Goal: Information Seeking & Learning: Learn about a topic

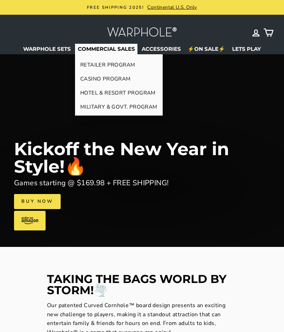
click at [117, 46] on link "COMMERCIAL SALES" at bounding box center [106, 49] width 62 height 11
click at [120, 79] on link "CASINO PROGRAM" at bounding box center [119, 79] width 88 height 14
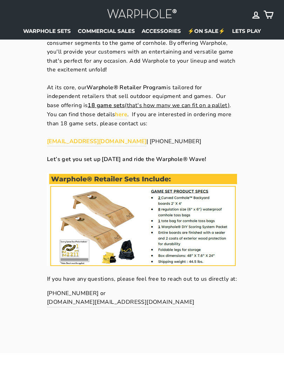
scroll to position [399, 0]
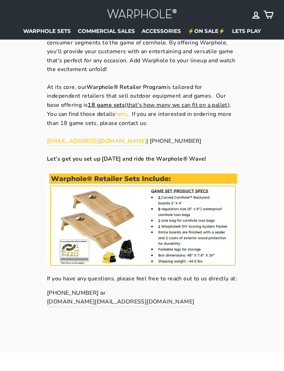
click at [126, 110] on strong "here" at bounding box center [121, 114] width 12 height 8
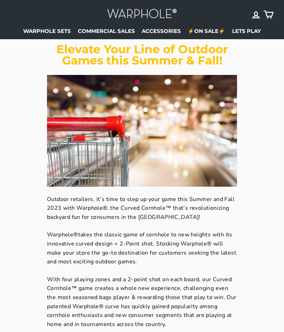
scroll to position [78, 0]
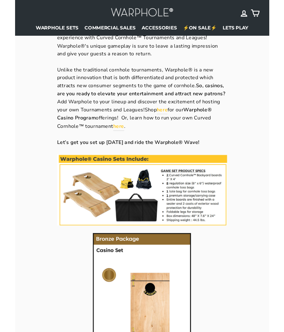
scroll to position [297, 0]
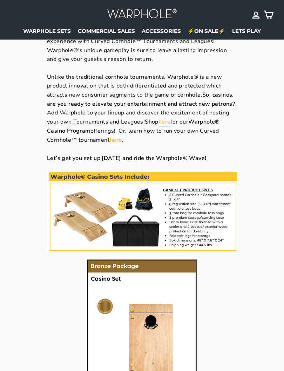
click at [171, 119] on link "here" at bounding box center [164, 122] width 12 height 9
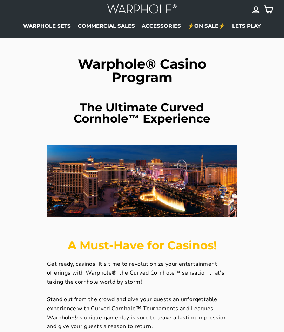
scroll to position [0, 0]
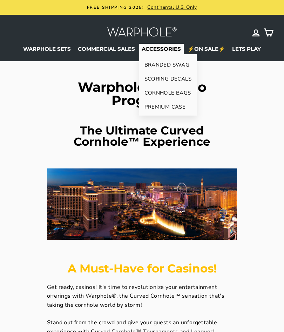
click at [167, 46] on link "ACCESSORIES" at bounding box center [161, 49] width 45 height 11
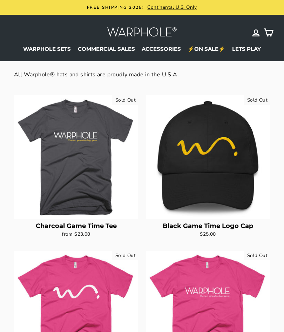
click at [211, 48] on link "⚡ON SALE⚡" at bounding box center [206, 49] width 43 height 11
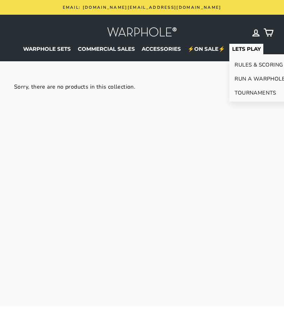
click at [247, 49] on link "LETS PLAY" at bounding box center [246, 49] width 34 height 11
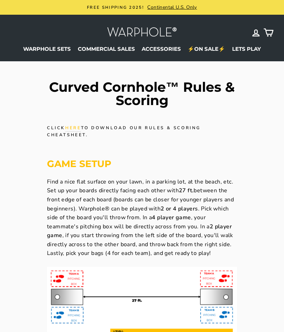
click at [47, 47] on link "WARPHOLE SETS" at bounding box center [47, 49] width 53 height 11
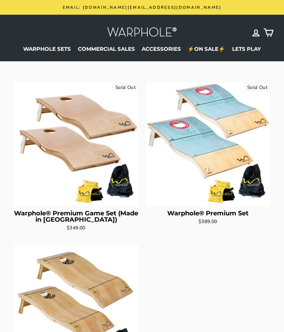
click at [1, 188] on div "**********" at bounding box center [142, 241] width 284 height 329
